Goal: Information Seeking & Learning: Learn about a topic

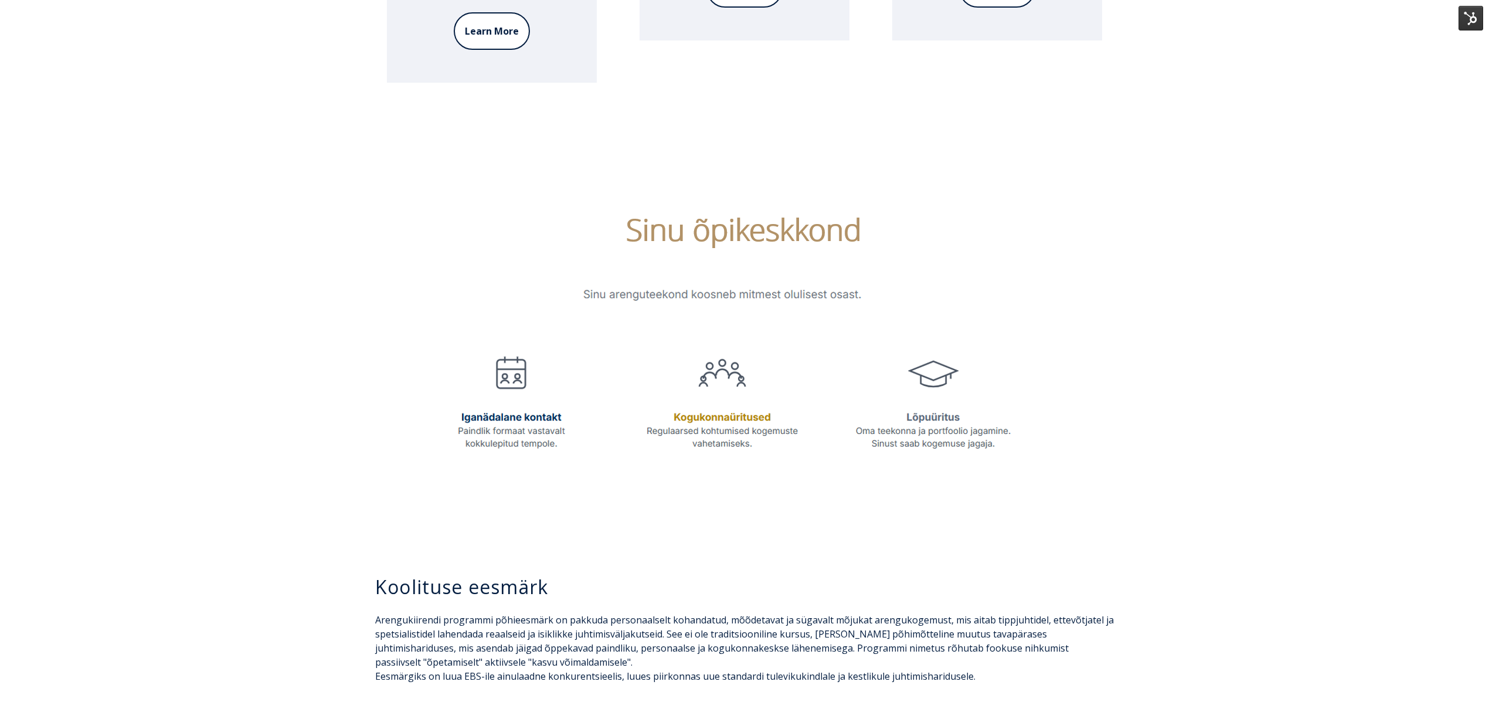
scroll to position [1797, 0]
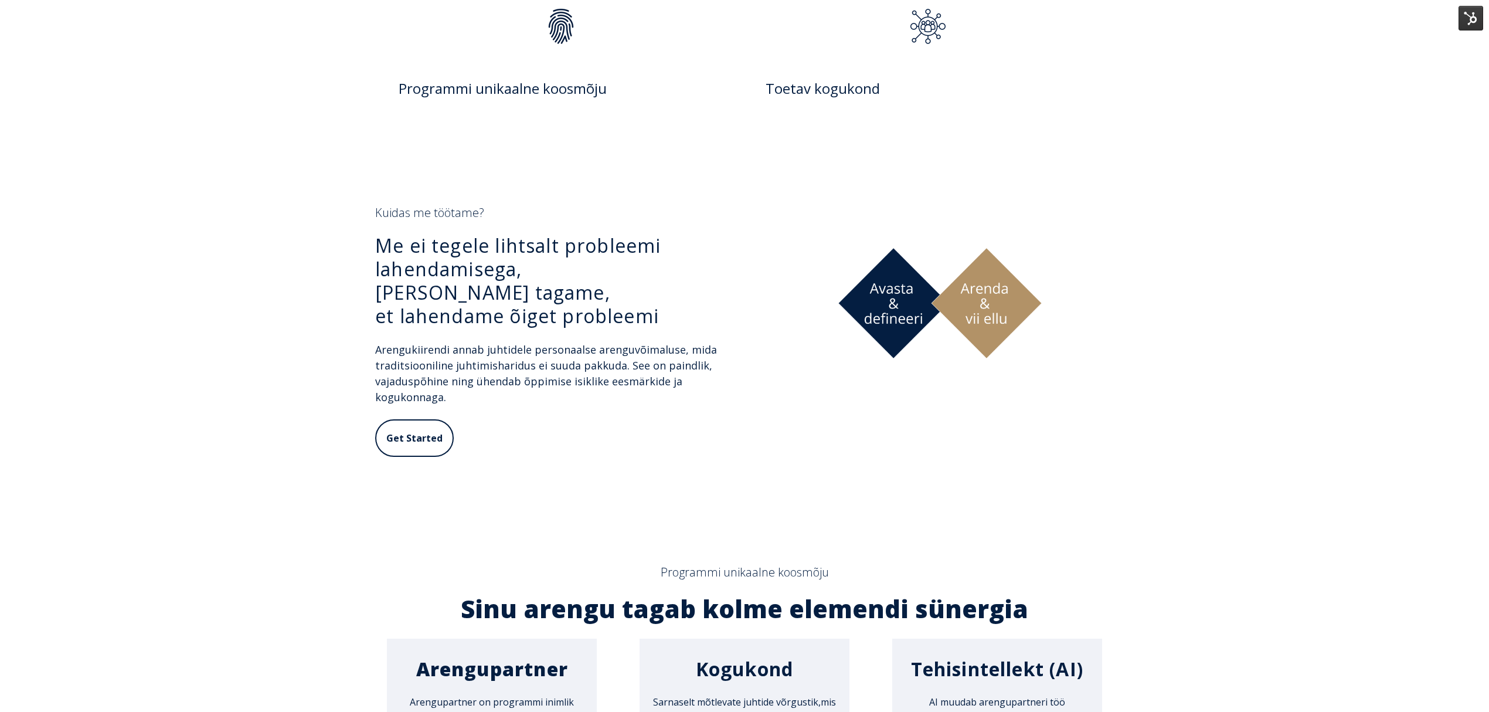
scroll to position [781, 0]
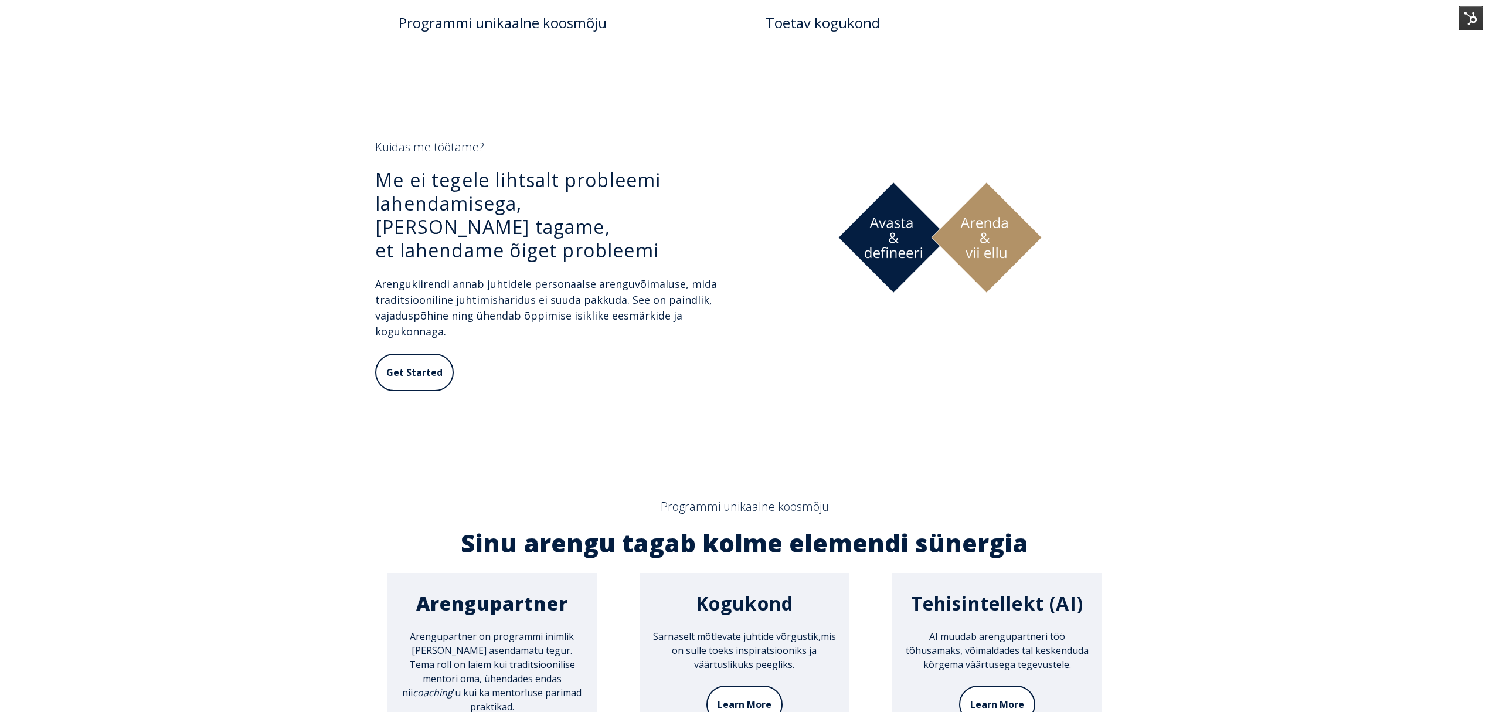
click at [971, 225] on img at bounding box center [940, 237] width 348 height 196
click at [618, 225] on h3 "Me ei tegele lihtsalt probleemi lahendamisega, [PERSON_NAME] tagame, et lahenda…" at bounding box center [549, 215] width 348 height 94
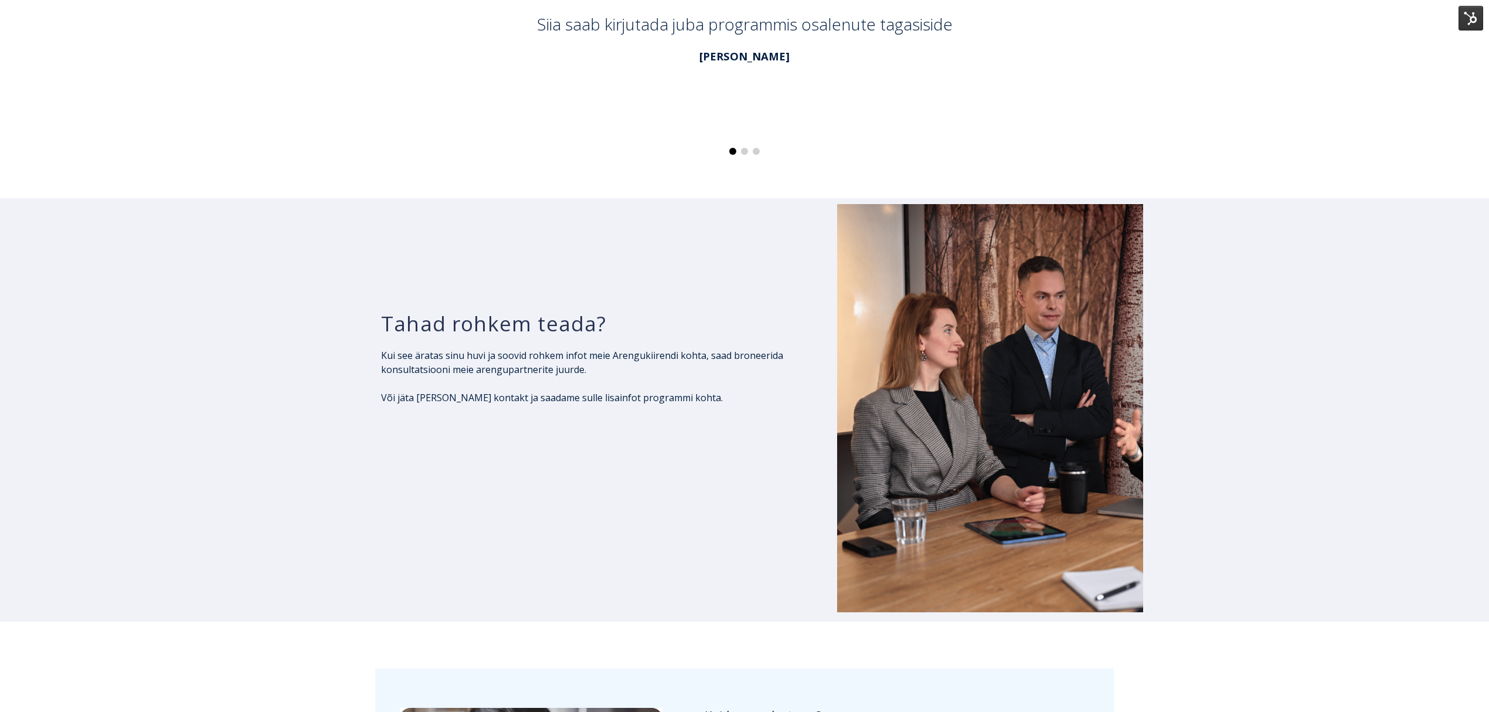
scroll to position [4972, 0]
